Goal: Download file/media

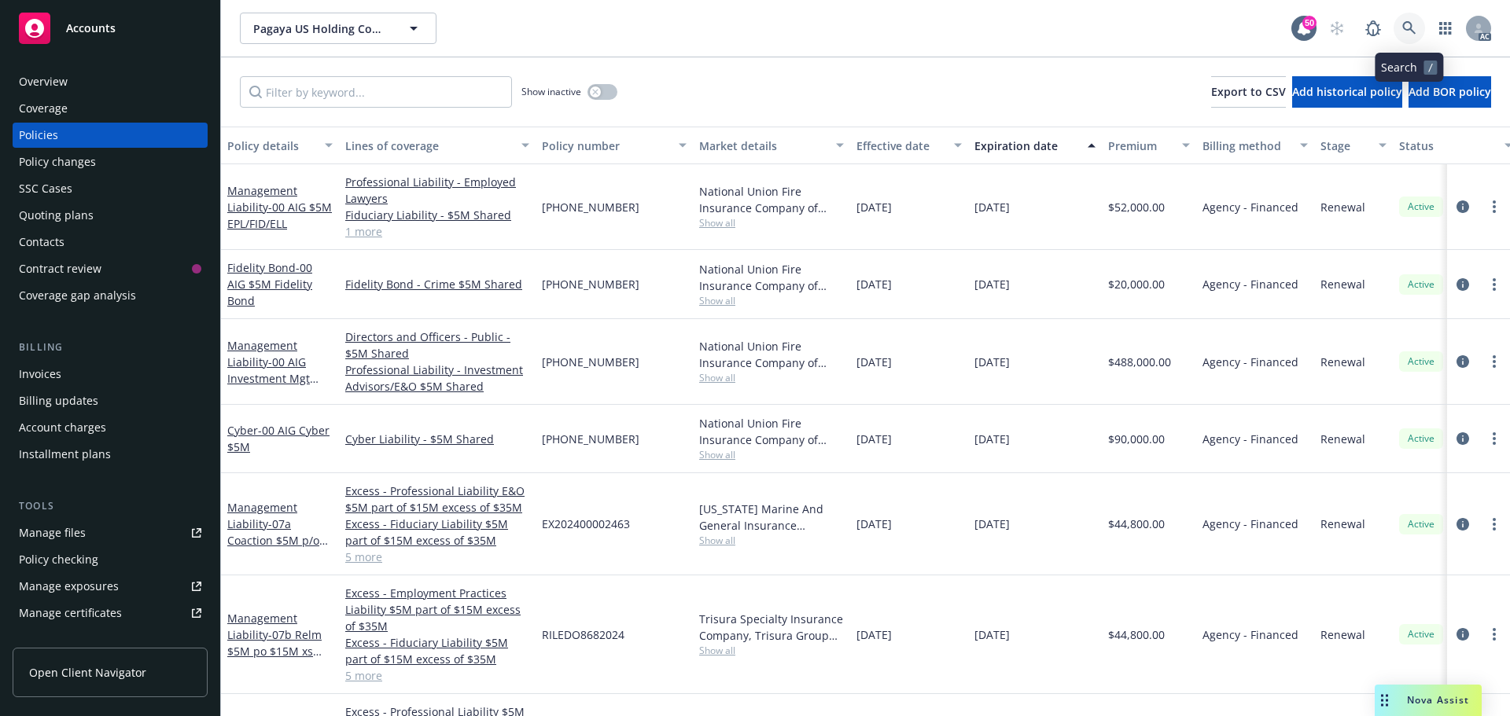
click at [1416, 31] on icon at bounding box center [1409, 28] width 14 height 14
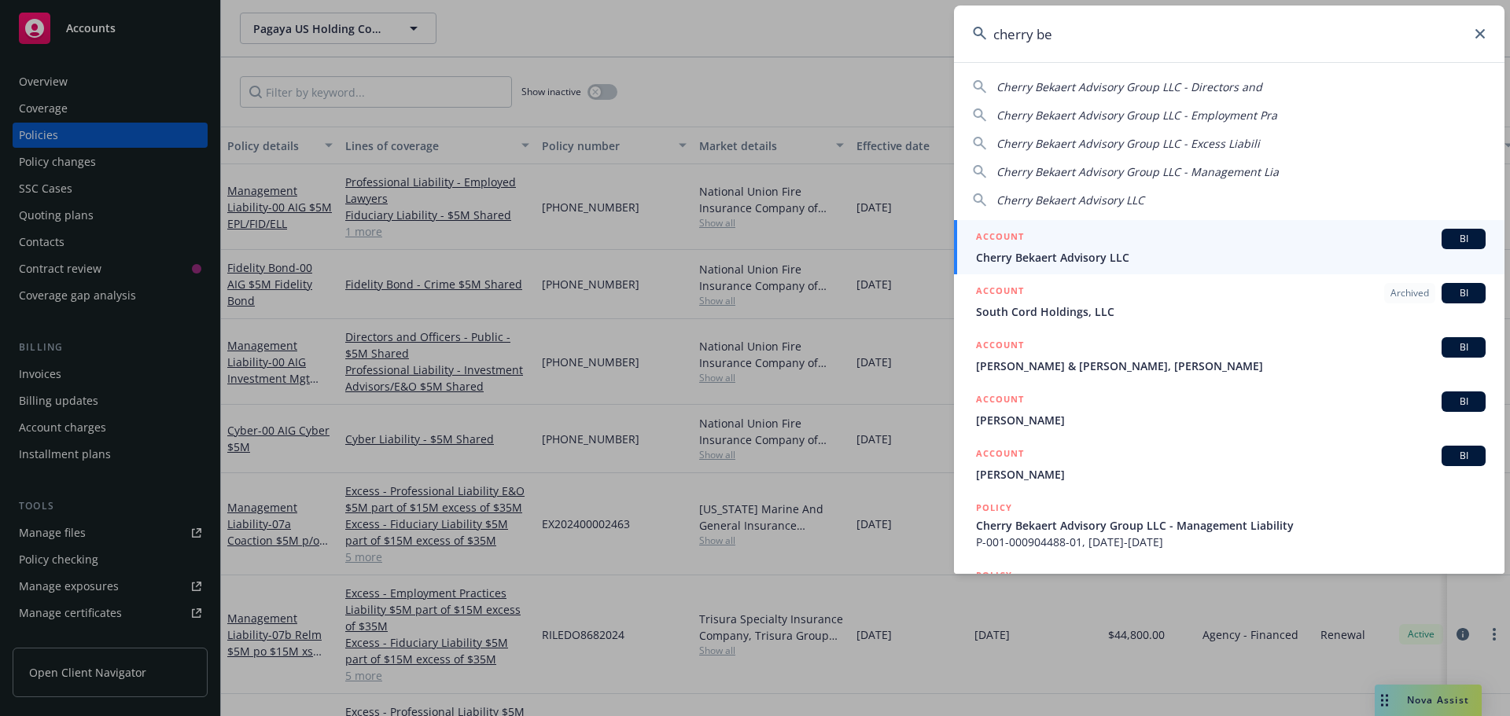
type input "cherry be"
click at [1142, 260] on span "Cherry Bekaert Advisory LLC" at bounding box center [1231, 257] width 510 height 17
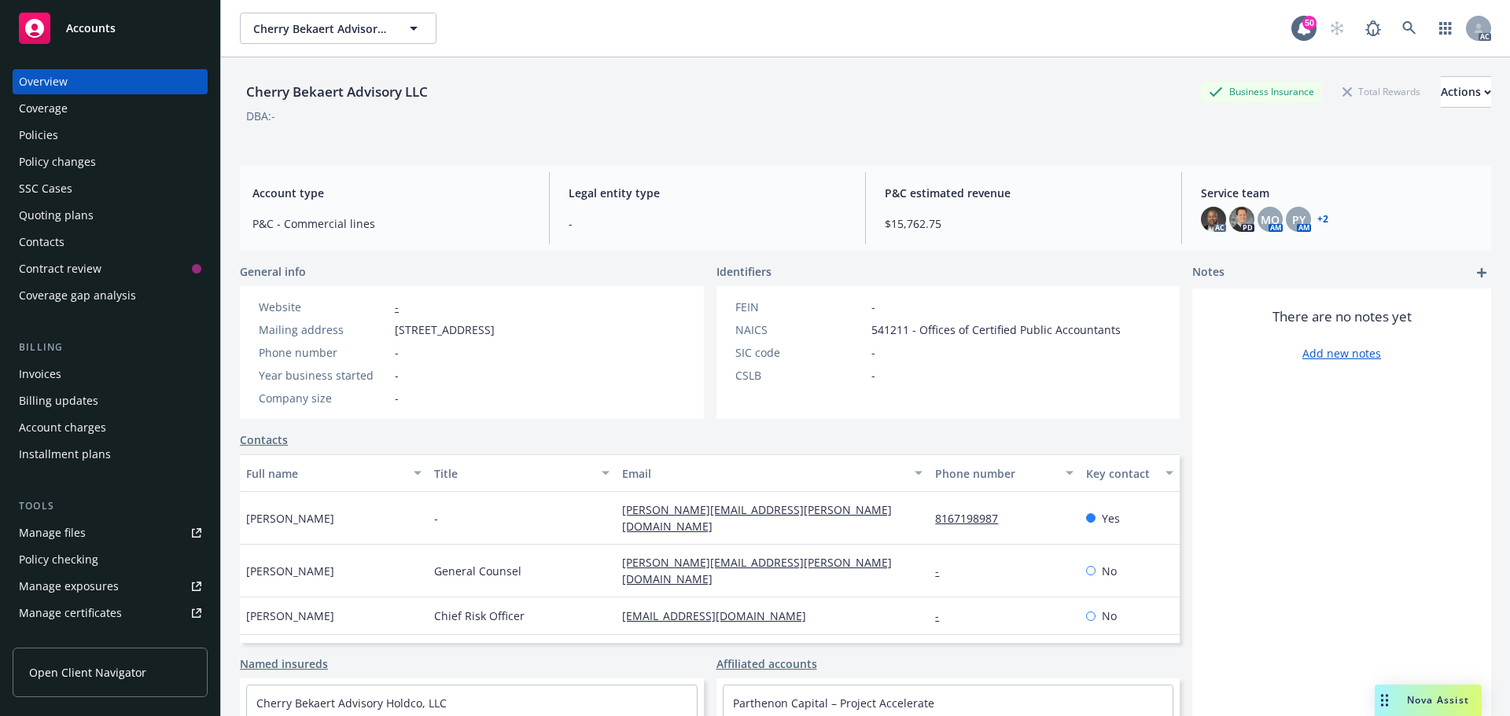
click at [23, 135] on div "Policies" at bounding box center [38, 135] width 39 height 25
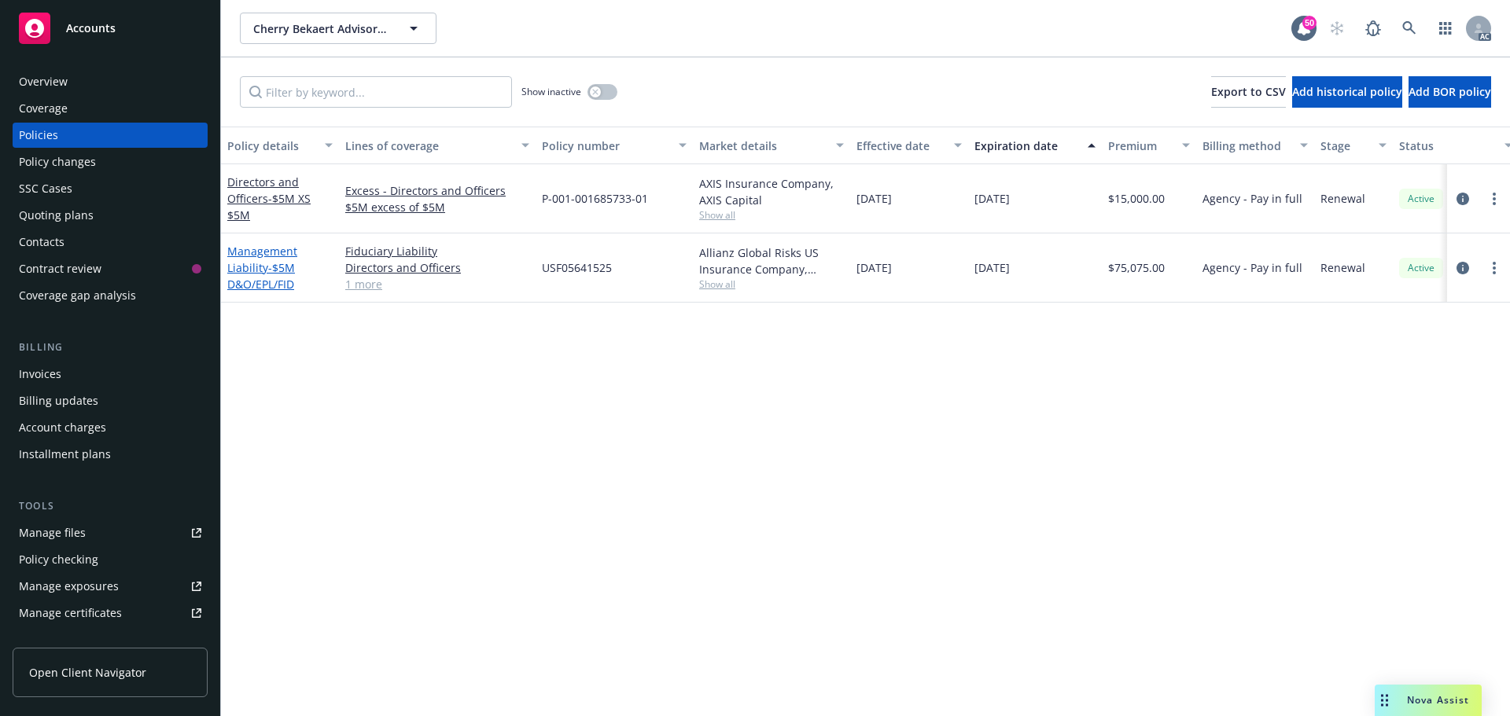
click at [256, 262] on link "Management Liability - $5M D&O/EPL/FID" at bounding box center [262, 268] width 70 height 48
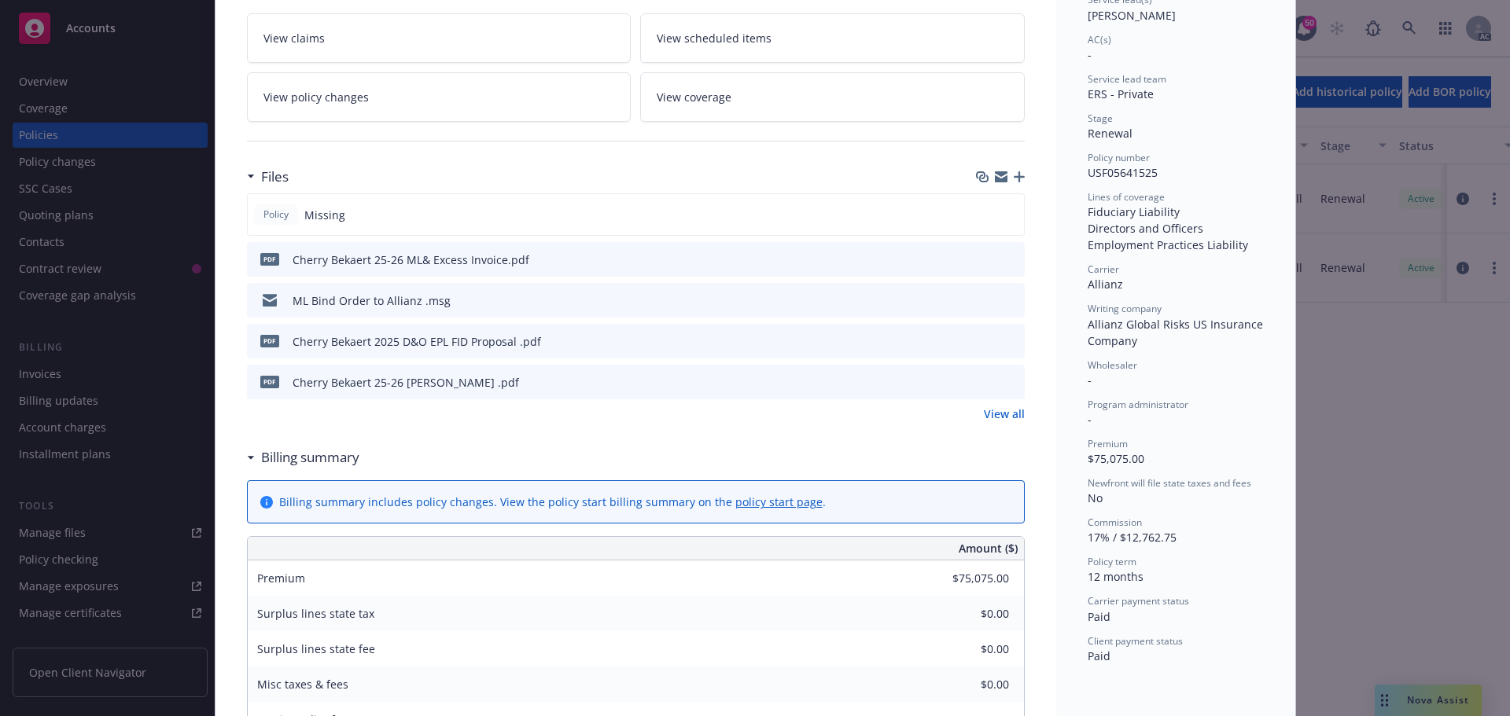
scroll to position [236, 0]
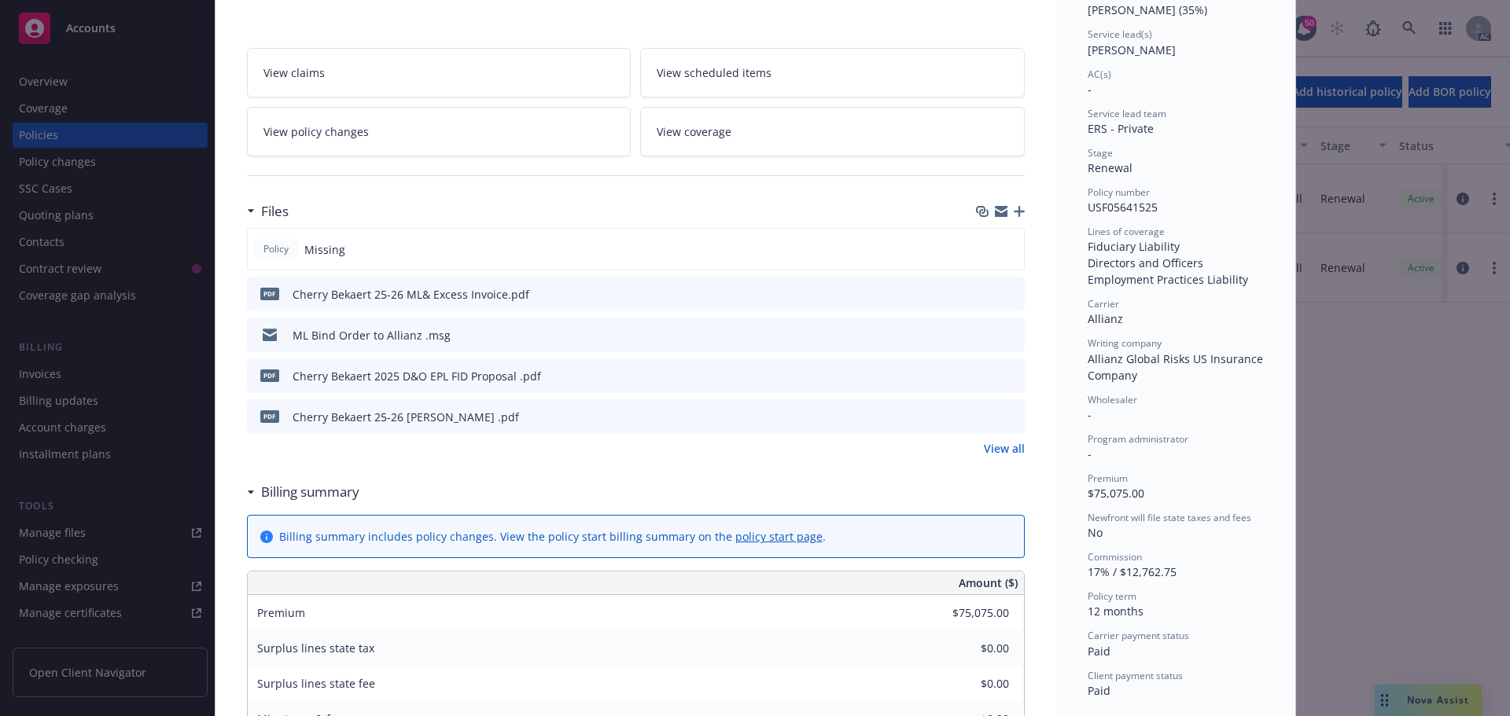
click at [987, 419] on div at bounding box center [998, 417] width 39 height 17
click at [982, 419] on icon "download file" at bounding box center [984, 416] width 13 height 13
